Goal: Find specific page/section: Find specific page/section

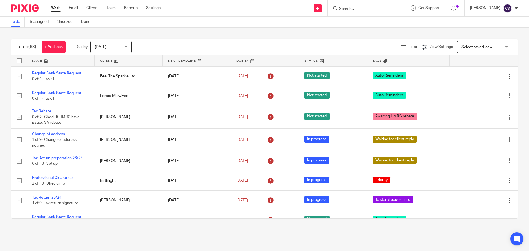
click at [354, 7] on input "Search" at bounding box center [364, 9] width 50 height 5
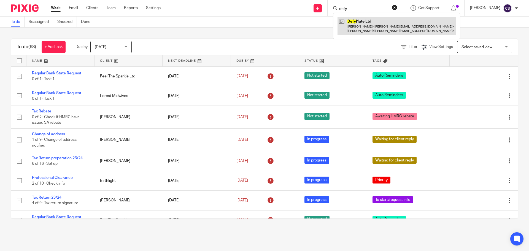
type input "defy"
click at [363, 24] on link at bounding box center [396, 25] width 118 height 17
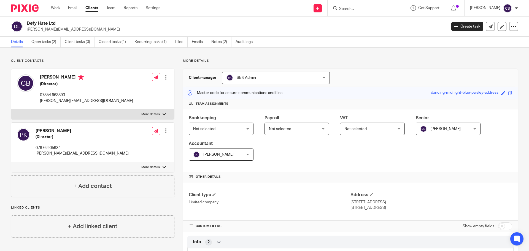
click at [502, 225] on input "checkbox" at bounding box center [505, 226] width 14 height 8
checkbox input "true"
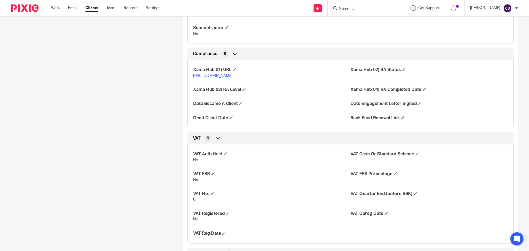
scroll to position [523, 0]
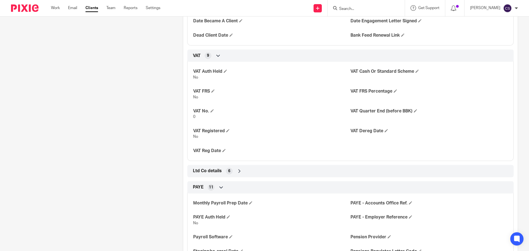
click at [241, 175] on div "Ltd Co details 6" at bounding box center [350, 170] width 318 height 9
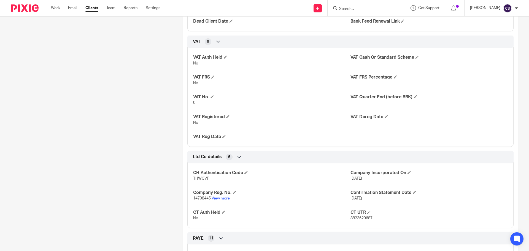
scroll to position [551, 0]
